Goal: Entertainment & Leisure: Consume media (video, audio)

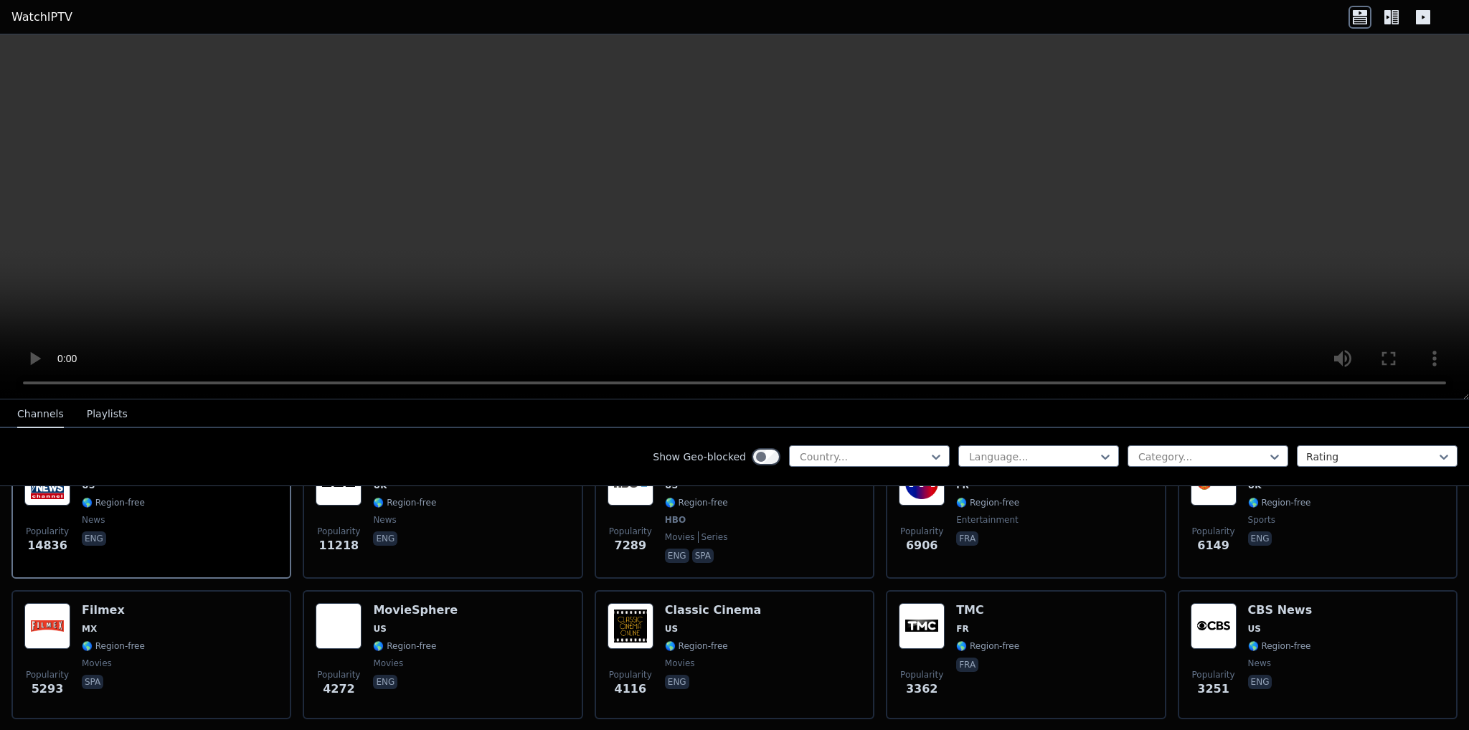
scroll to position [215, 0]
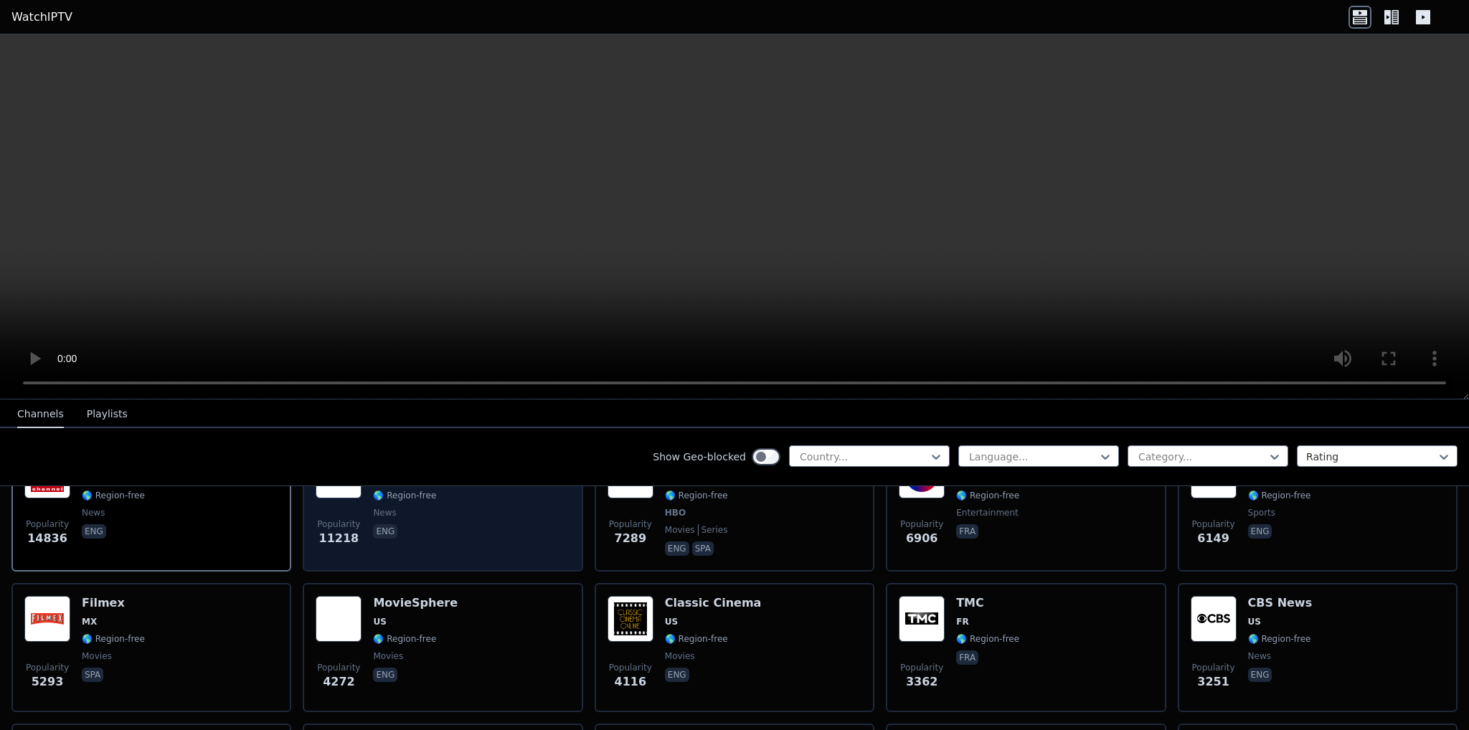
click at [408, 529] on div "BBC News UK 🌎 Region-free news eng" at bounding box center [405, 506] width 65 height 106
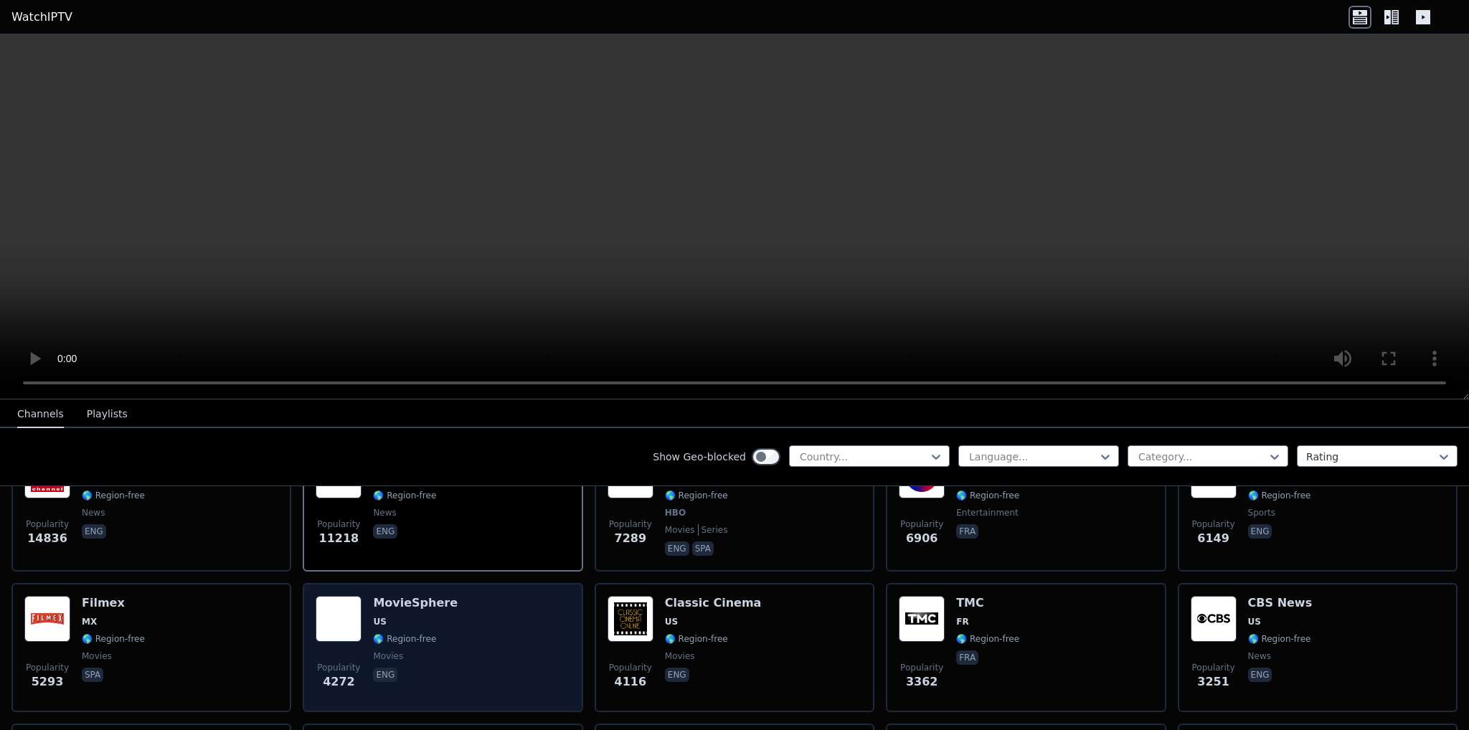
click at [428, 617] on div "MovieSphere US 🌎 Region-free movies eng" at bounding box center [415, 647] width 85 height 103
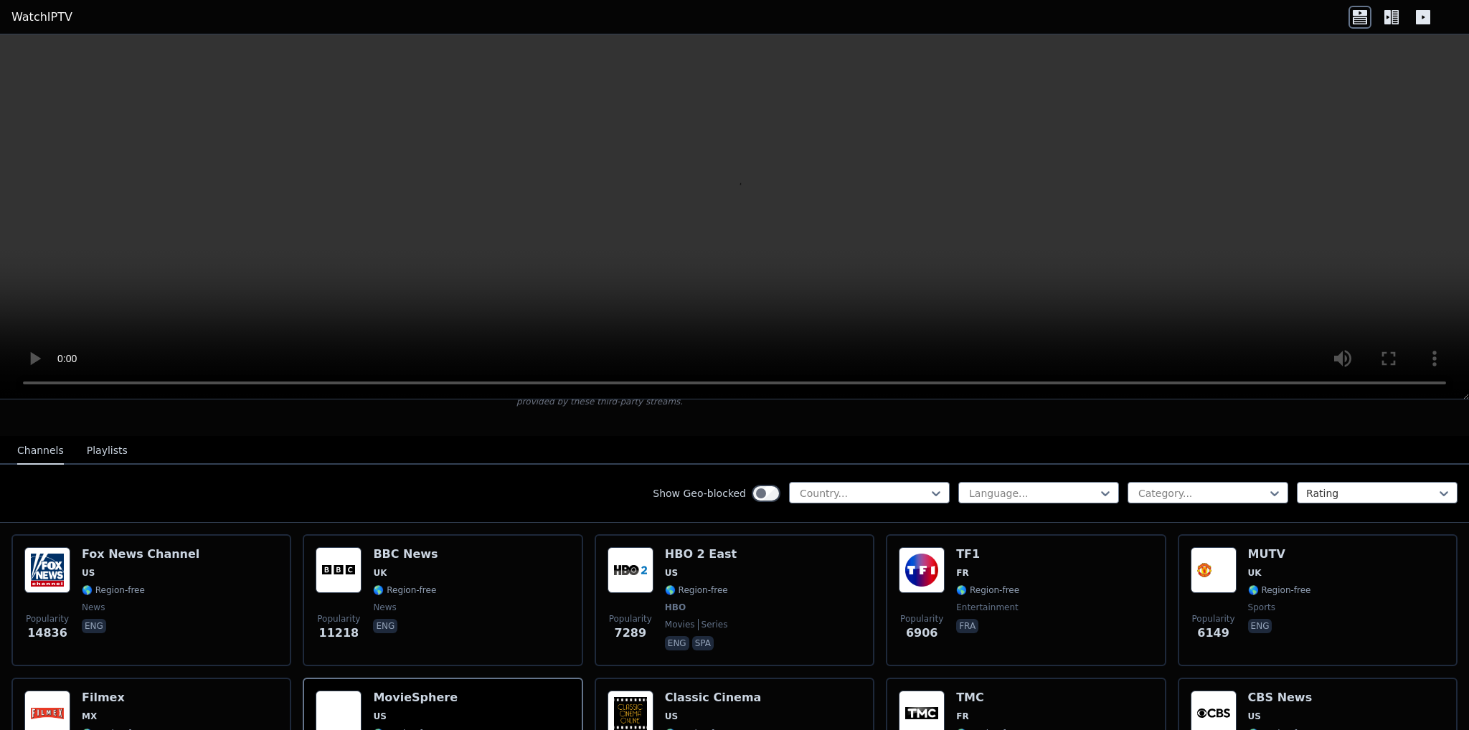
scroll to position [144, 0]
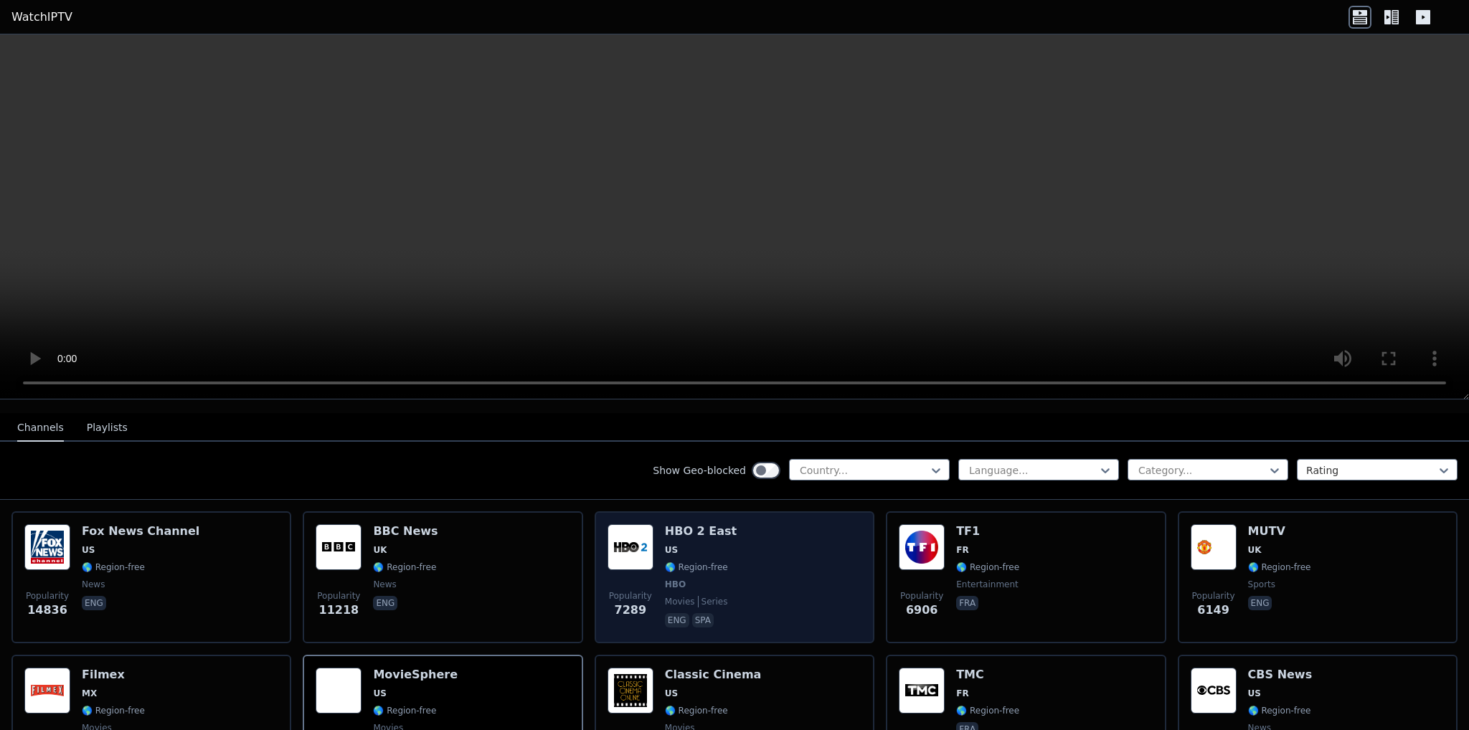
click at [735, 546] on div "Popularity 7289 HBO 2 East US 🌎 Region-free HBO movies series eng spa" at bounding box center [735, 578] width 254 height 106
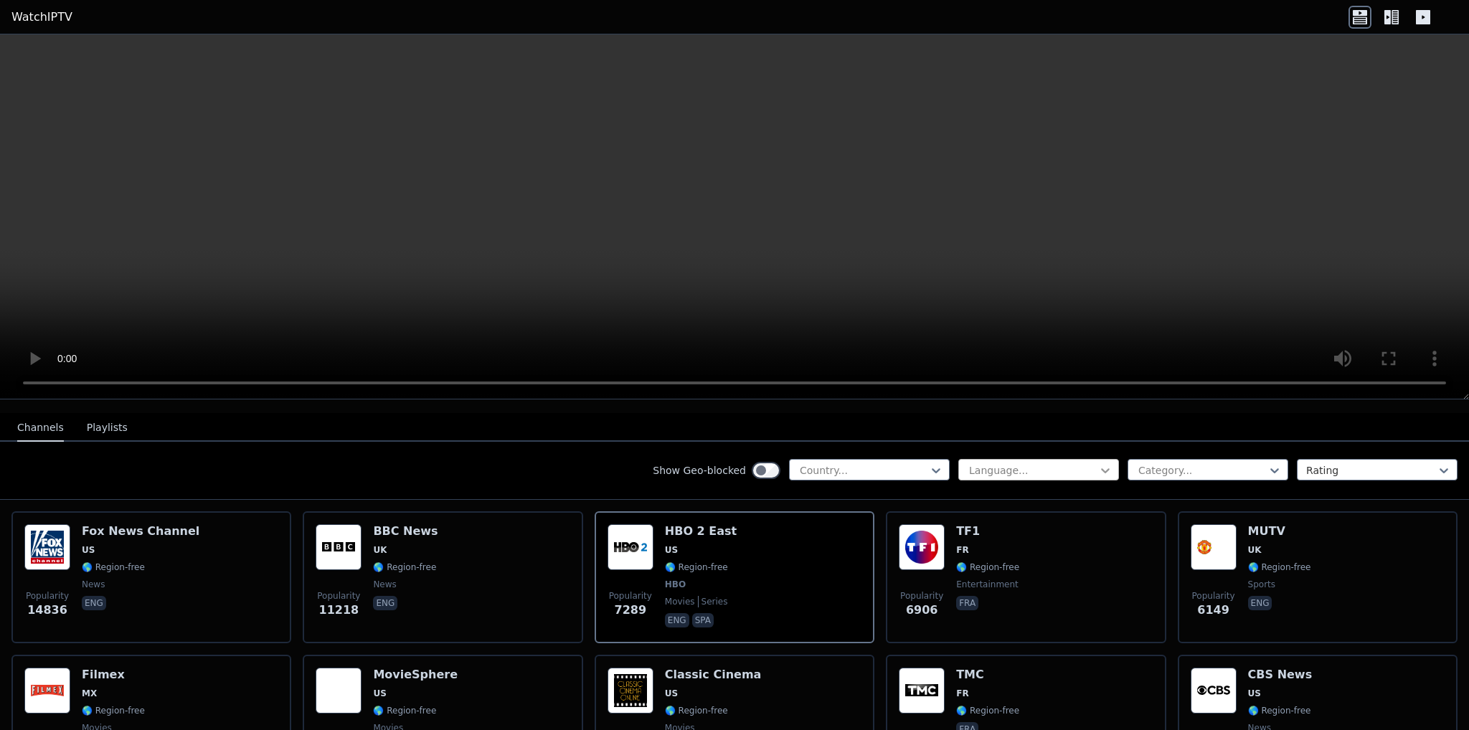
click at [1099, 464] on icon at bounding box center [1106, 471] width 14 height 14
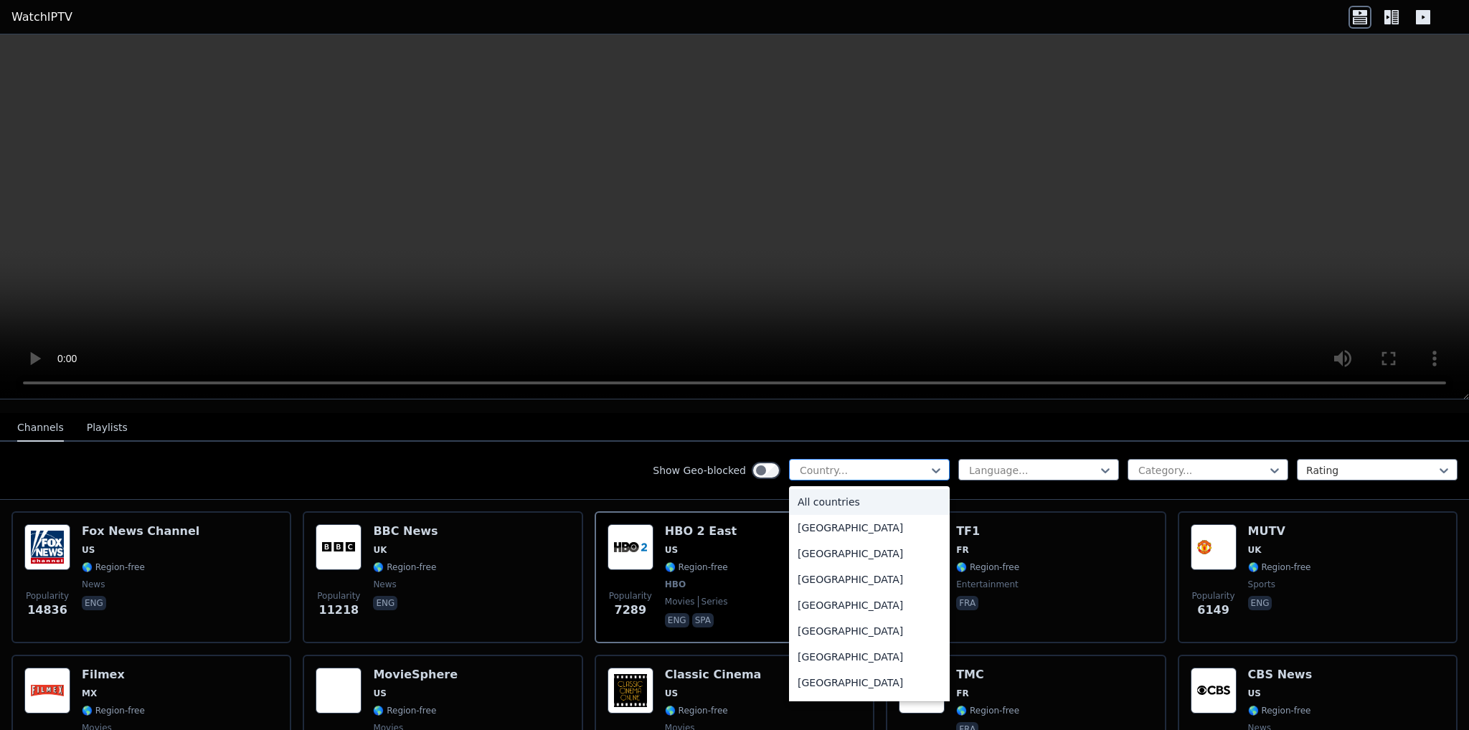
click at [906, 464] on div at bounding box center [864, 471] width 131 height 14
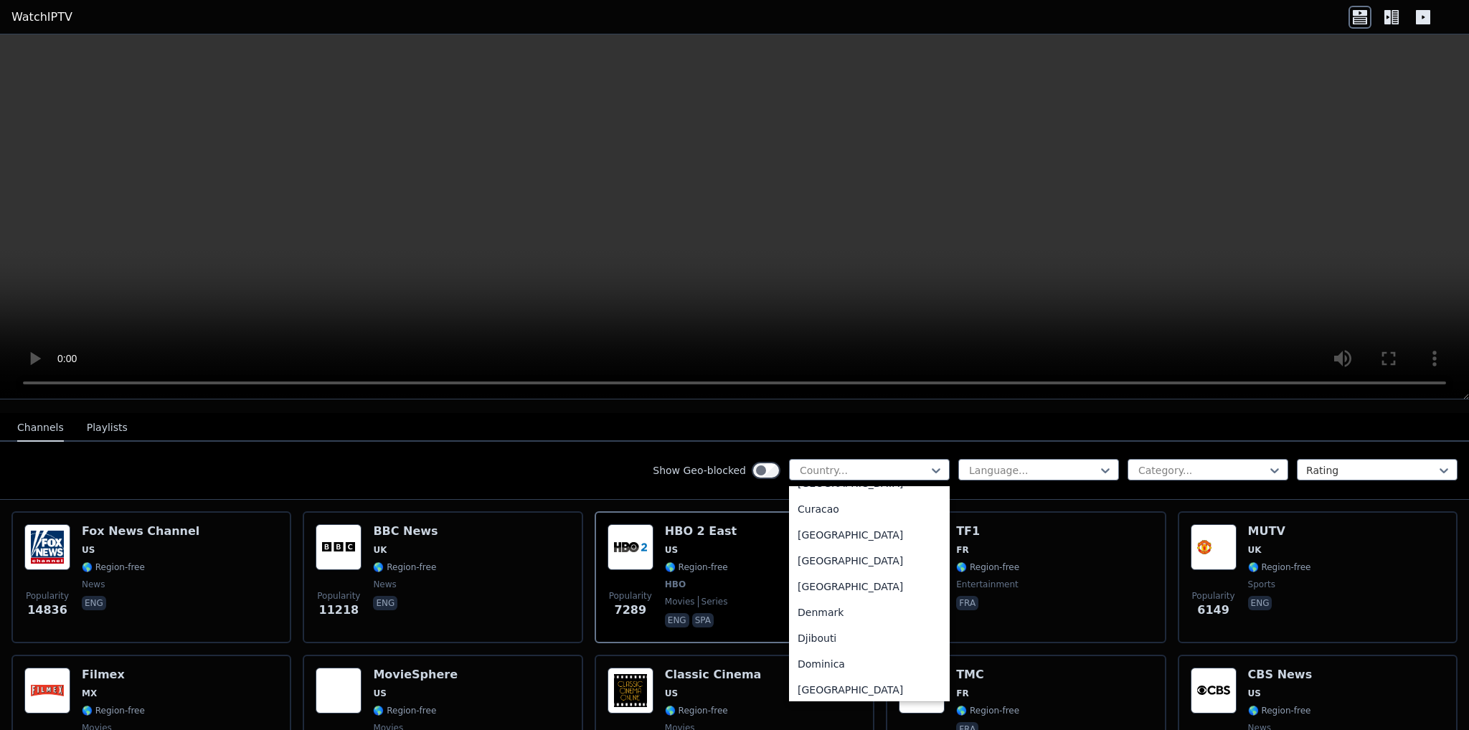
scroll to position [1220, 0]
click at [833, 575] on div "Denmark" at bounding box center [869, 574] width 161 height 26
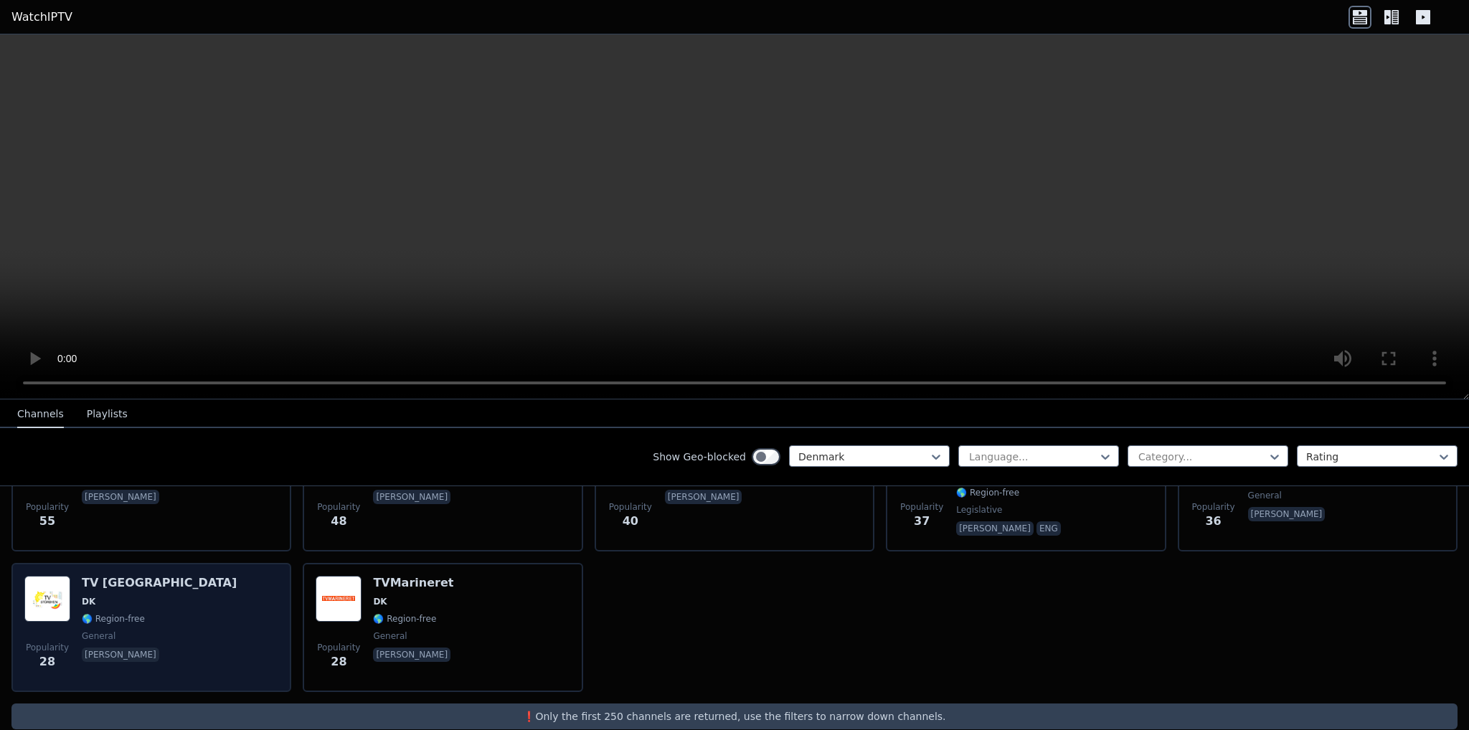
scroll to position [381, 0]
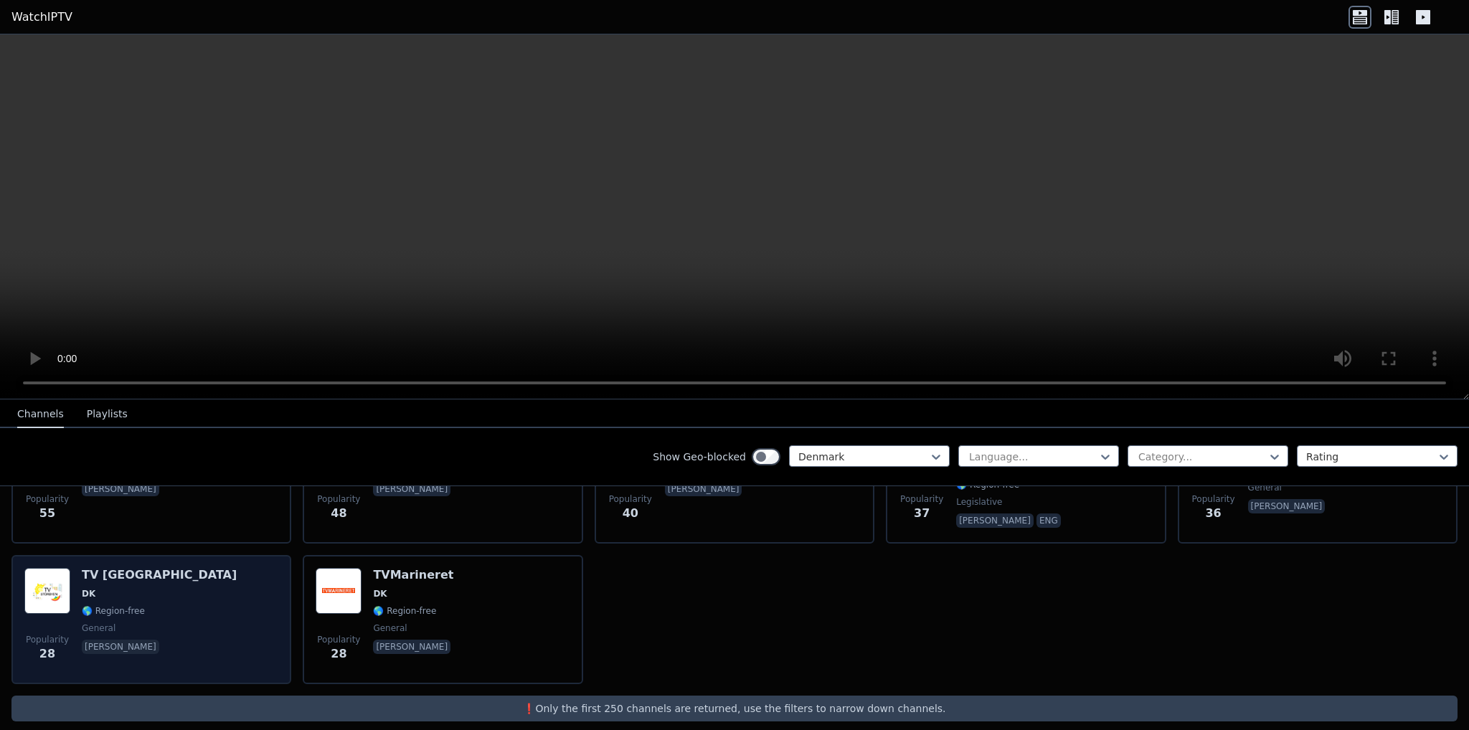
click at [166, 612] on div "Popularity 28 TV Storbyen [GEOGRAPHIC_DATA] 🌎 Region-free general [PERSON_NAME]" at bounding box center [151, 619] width 254 height 103
click at [149, 593] on div "Popularity 28 TV Storbyen [GEOGRAPHIC_DATA] 🌎 Region-free general [PERSON_NAME]" at bounding box center [151, 619] width 254 height 103
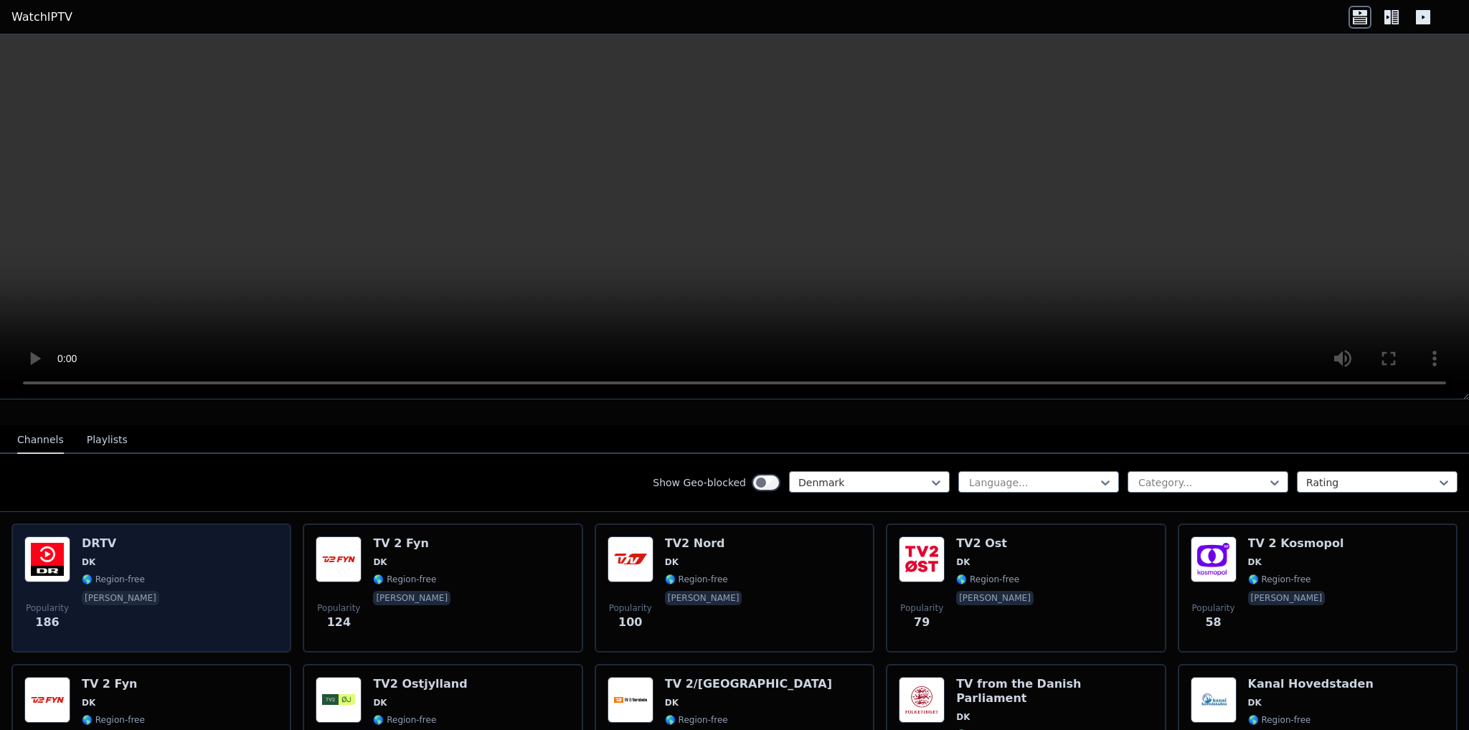
scroll to position [166, 0]
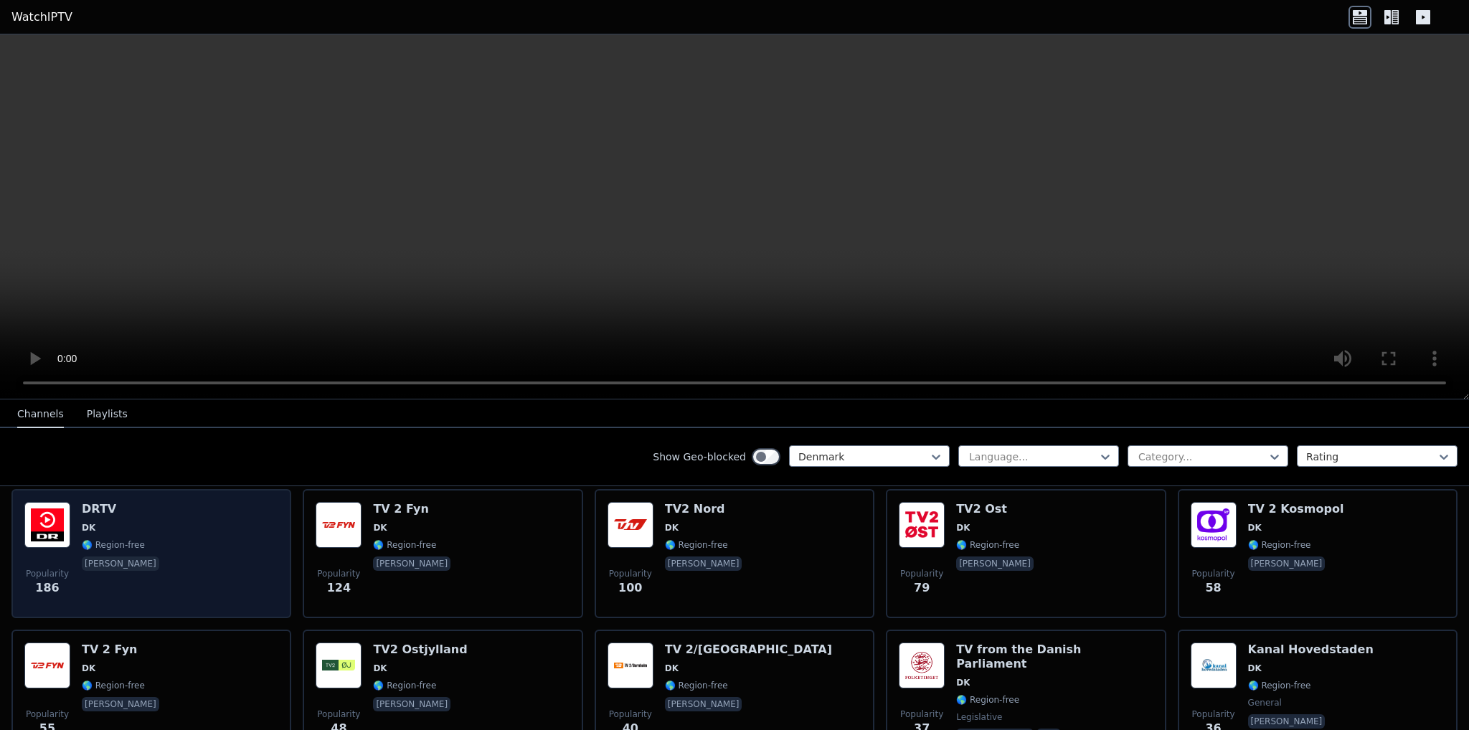
click at [178, 527] on div "Popularity 186 DRTV DK 🌎 Region-free [PERSON_NAME]" at bounding box center [151, 553] width 254 height 103
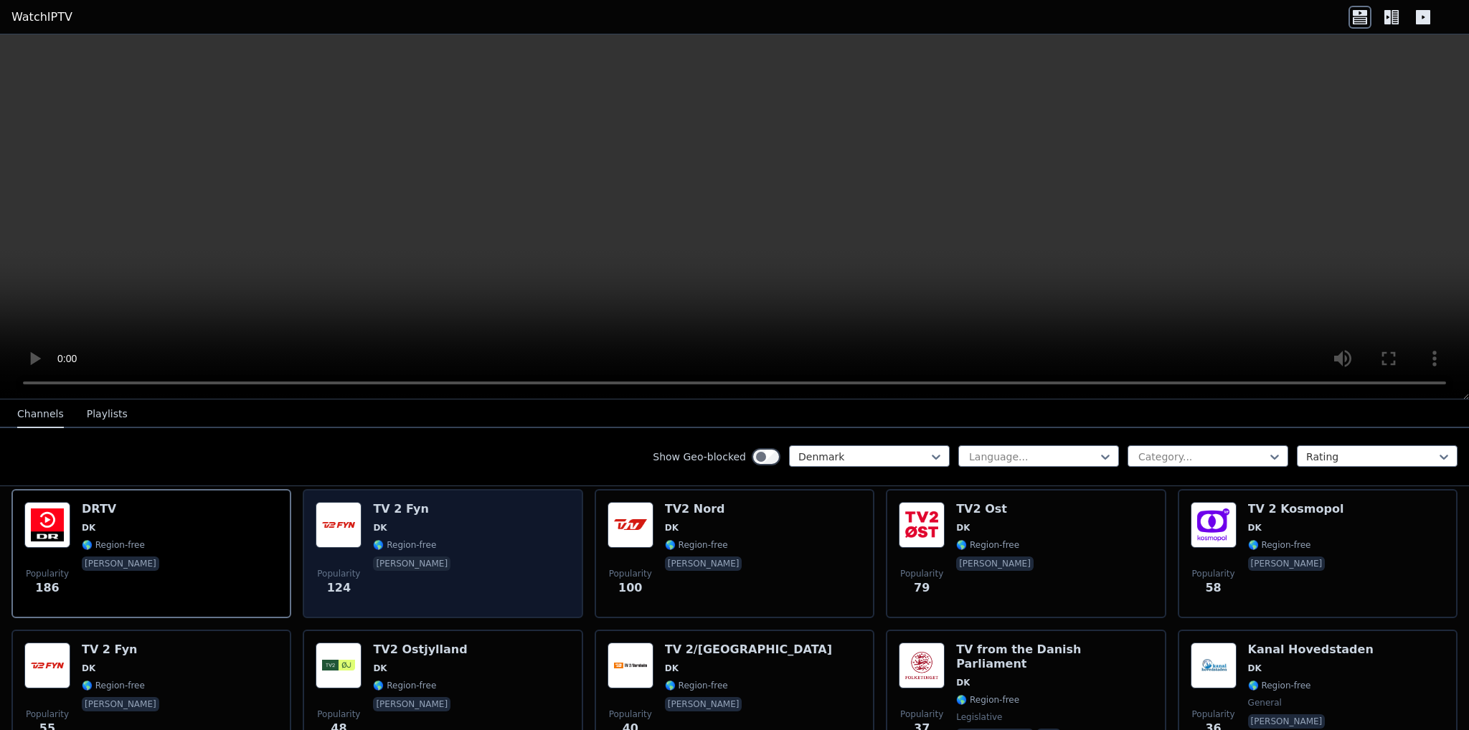
click at [470, 555] on div "Popularity 124 TV 2 Fyn DK 🌎 Region-free [PERSON_NAME]" at bounding box center [443, 553] width 254 height 103
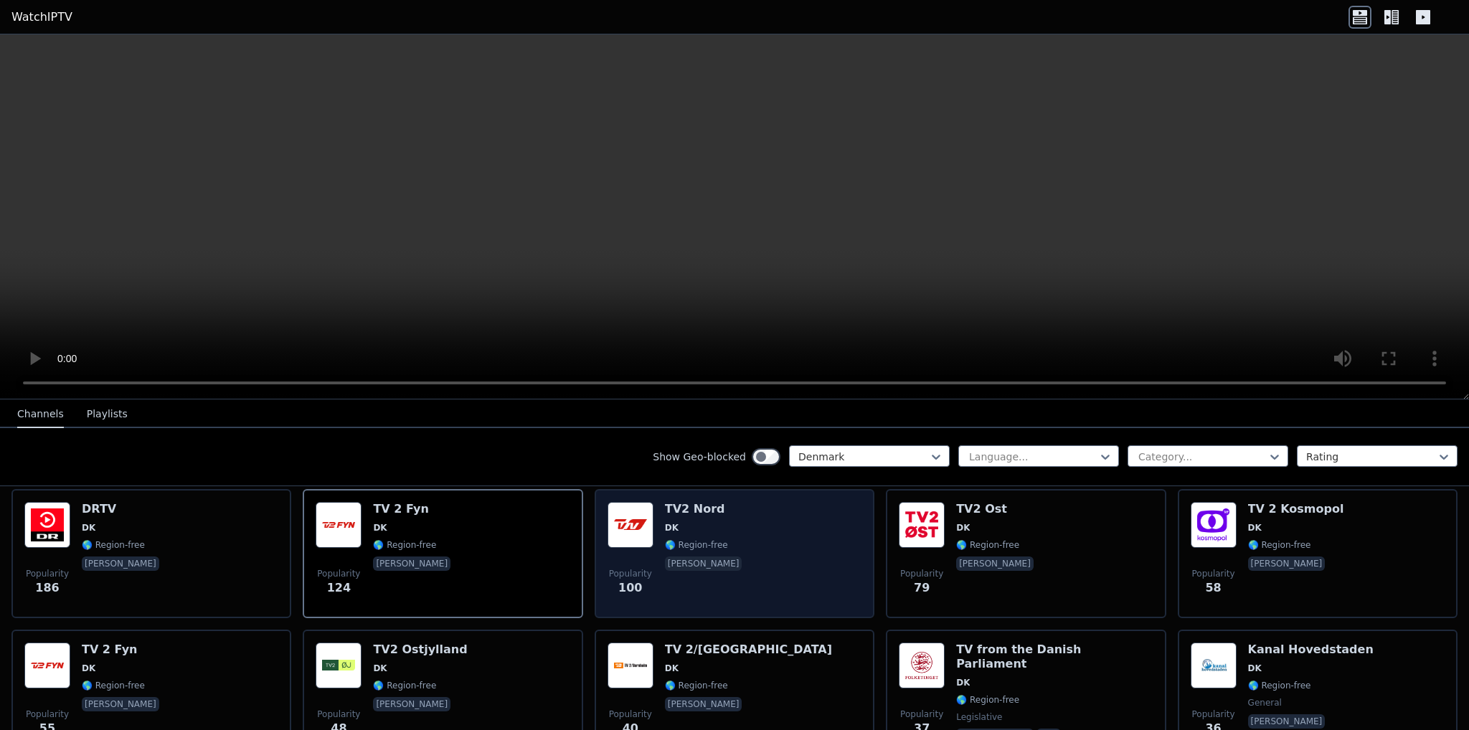
click at [804, 565] on div "Popularity 100 TV2 [PERSON_NAME] 🌎 Region-free [PERSON_NAME]" at bounding box center [735, 553] width 254 height 103
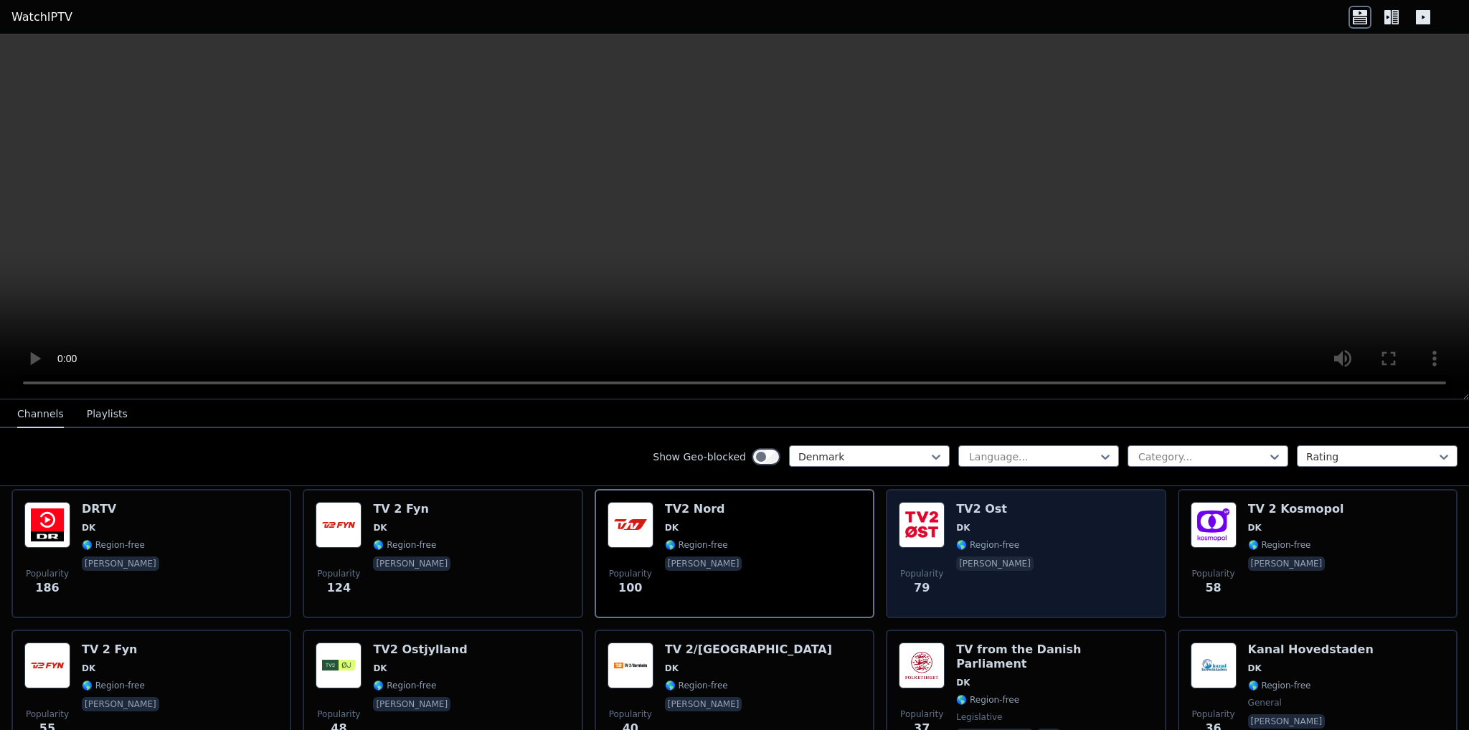
drag, startPoint x: 1091, startPoint y: 572, endPoint x: 1005, endPoint y: 519, distance: 101.4
click at [1005, 522] on span "DK" at bounding box center [996, 527] width 80 height 11
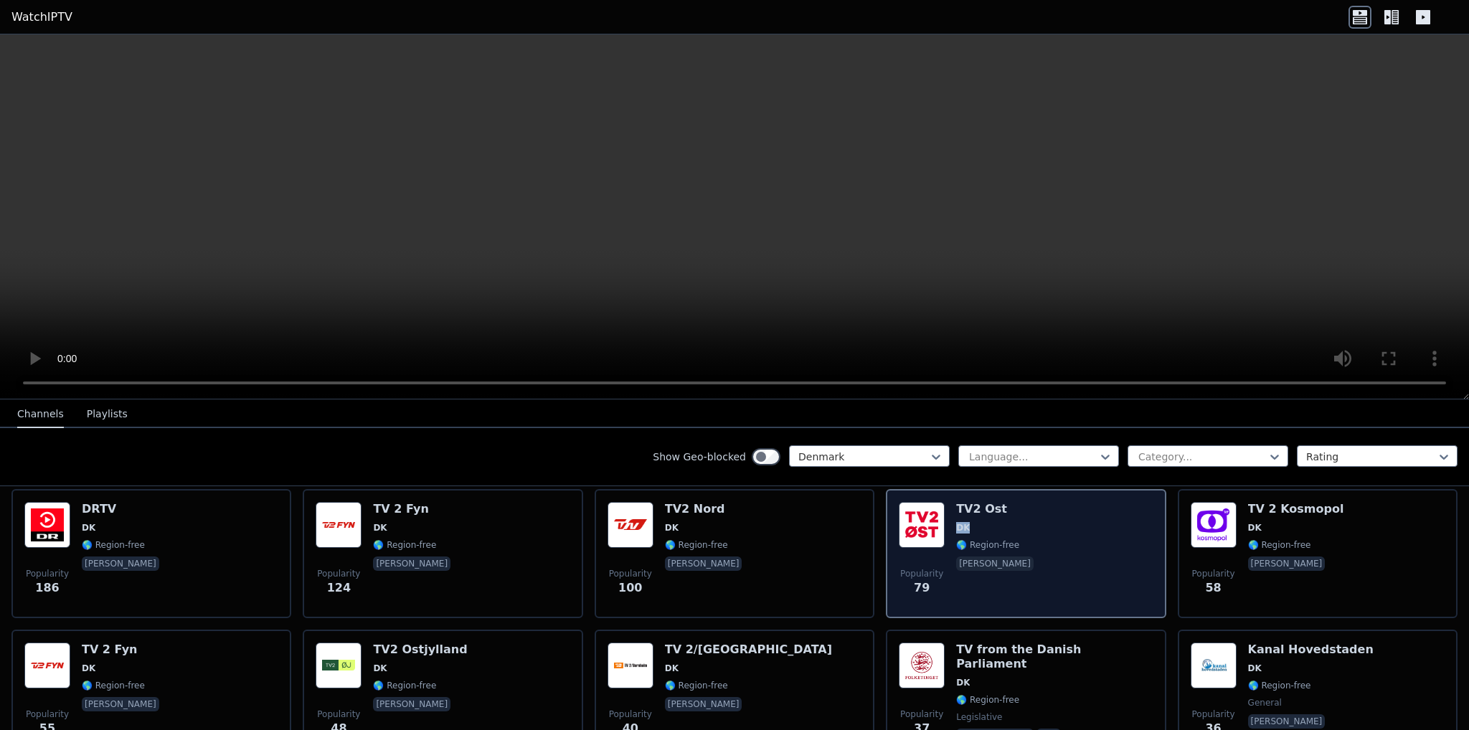
click at [1005, 522] on span "DK" at bounding box center [996, 527] width 80 height 11
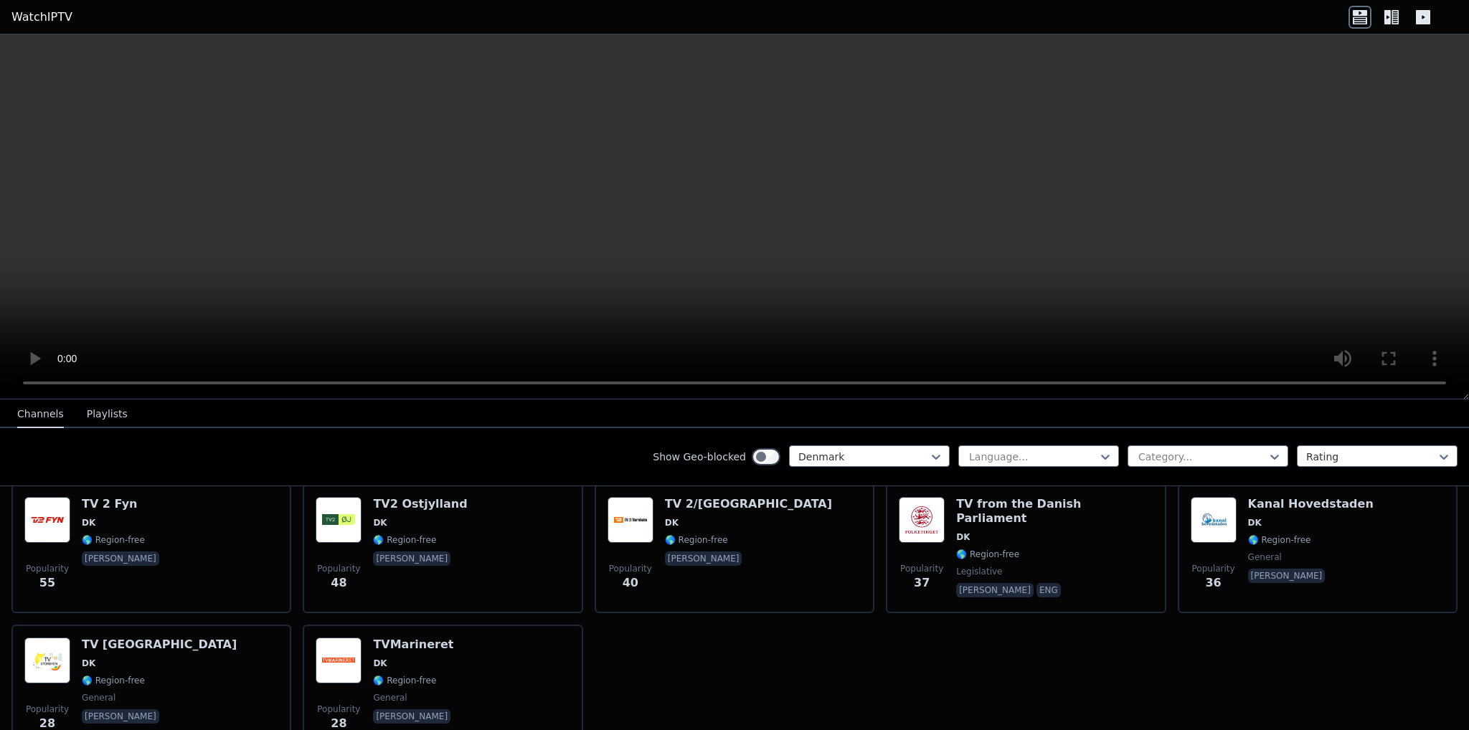
scroll to position [0, 0]
